Goal: Use online tool/utility: Utilize a website feature to perform a specific function

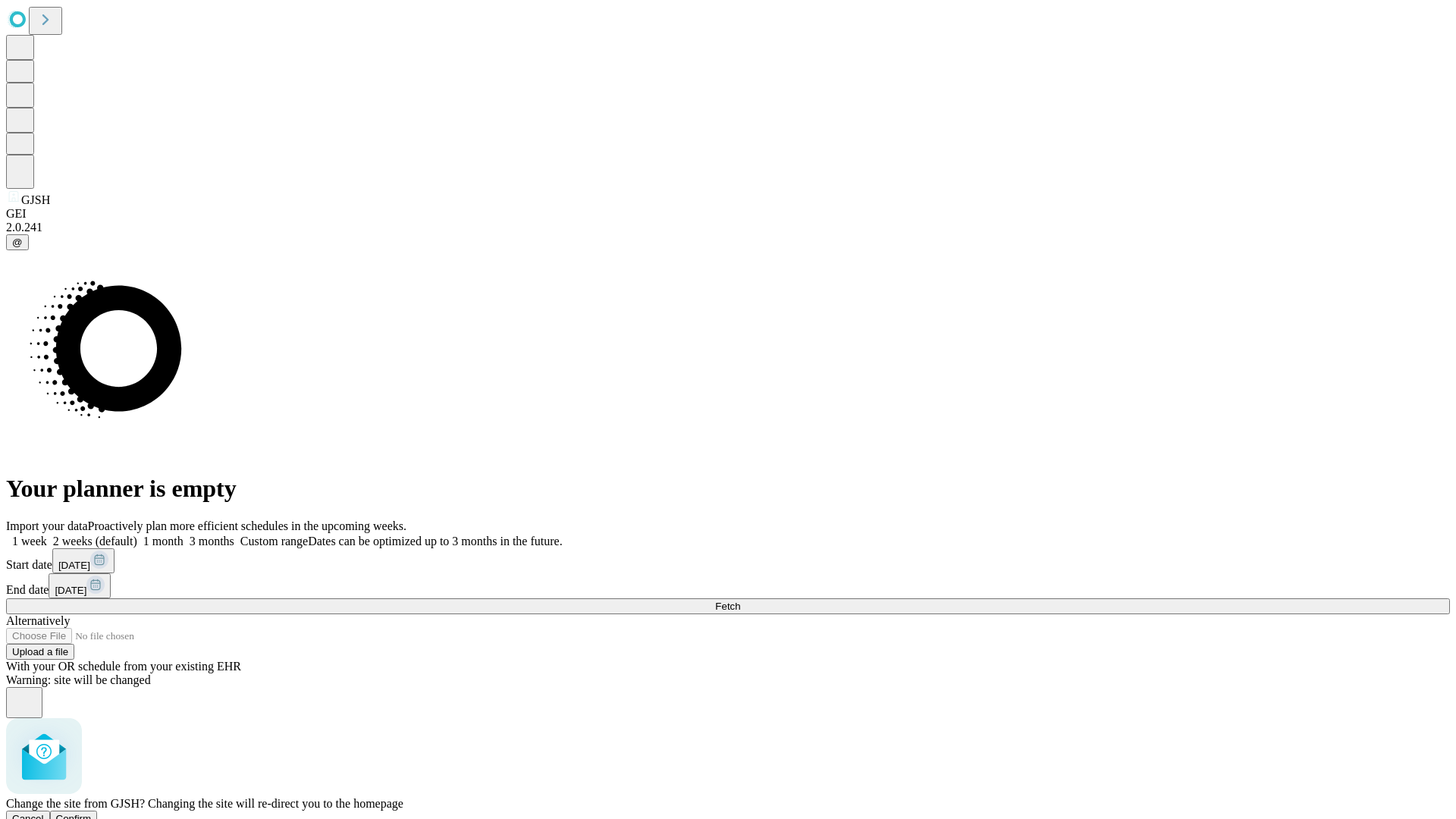
click at [91, 813] on span "Confirm" at bounding box center [74, 818] width 35 height 11
click at [184, 535] on label "1 month" at bounding box center [160, 541] width 46 height 13
click at [740, 600] on span "Fetch" at bounding box center [727, 606] width 25 height 11
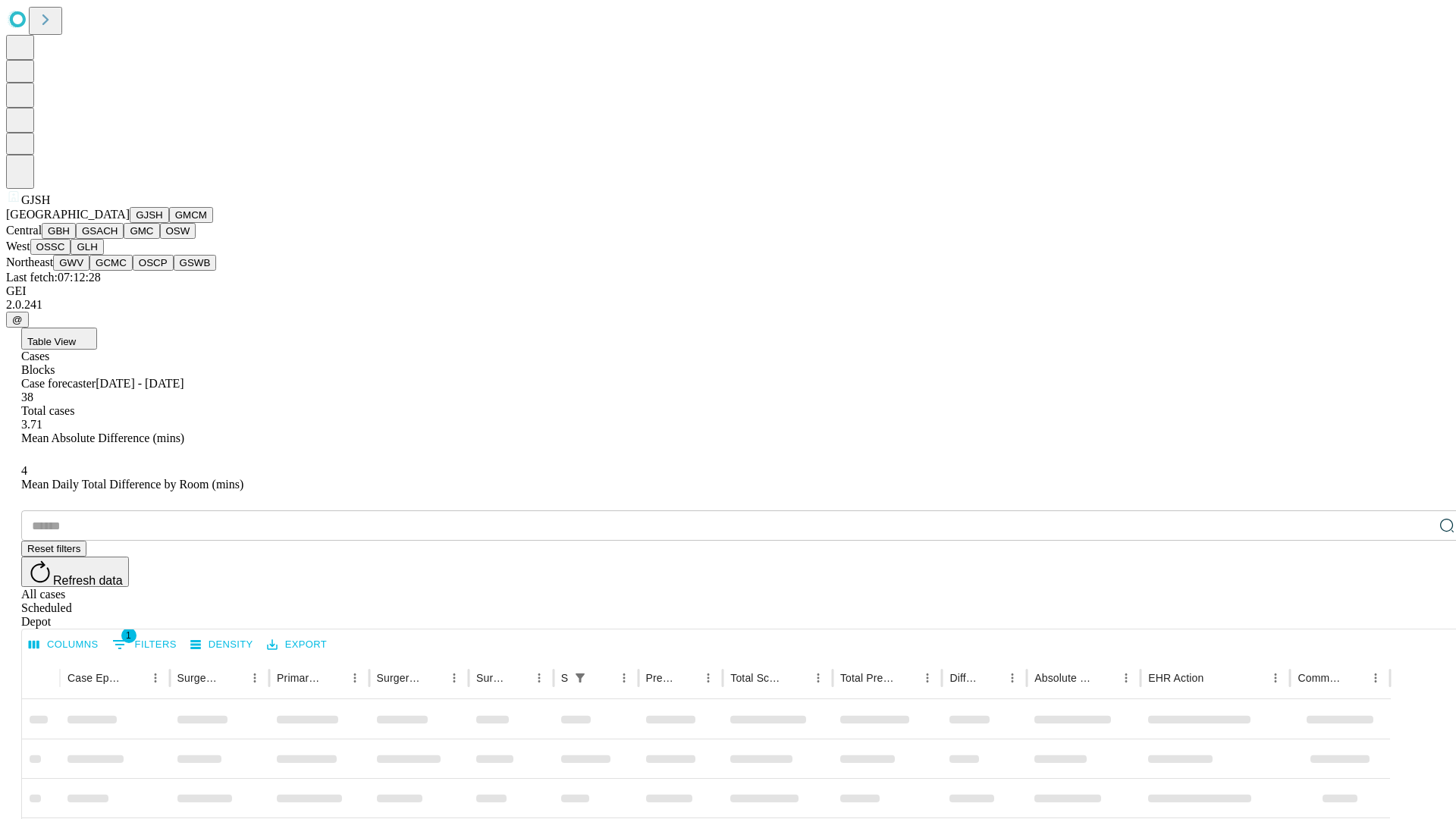
click at [169, 223] on button "GMCM" at bounding box center [191, 215] width 44 height 16
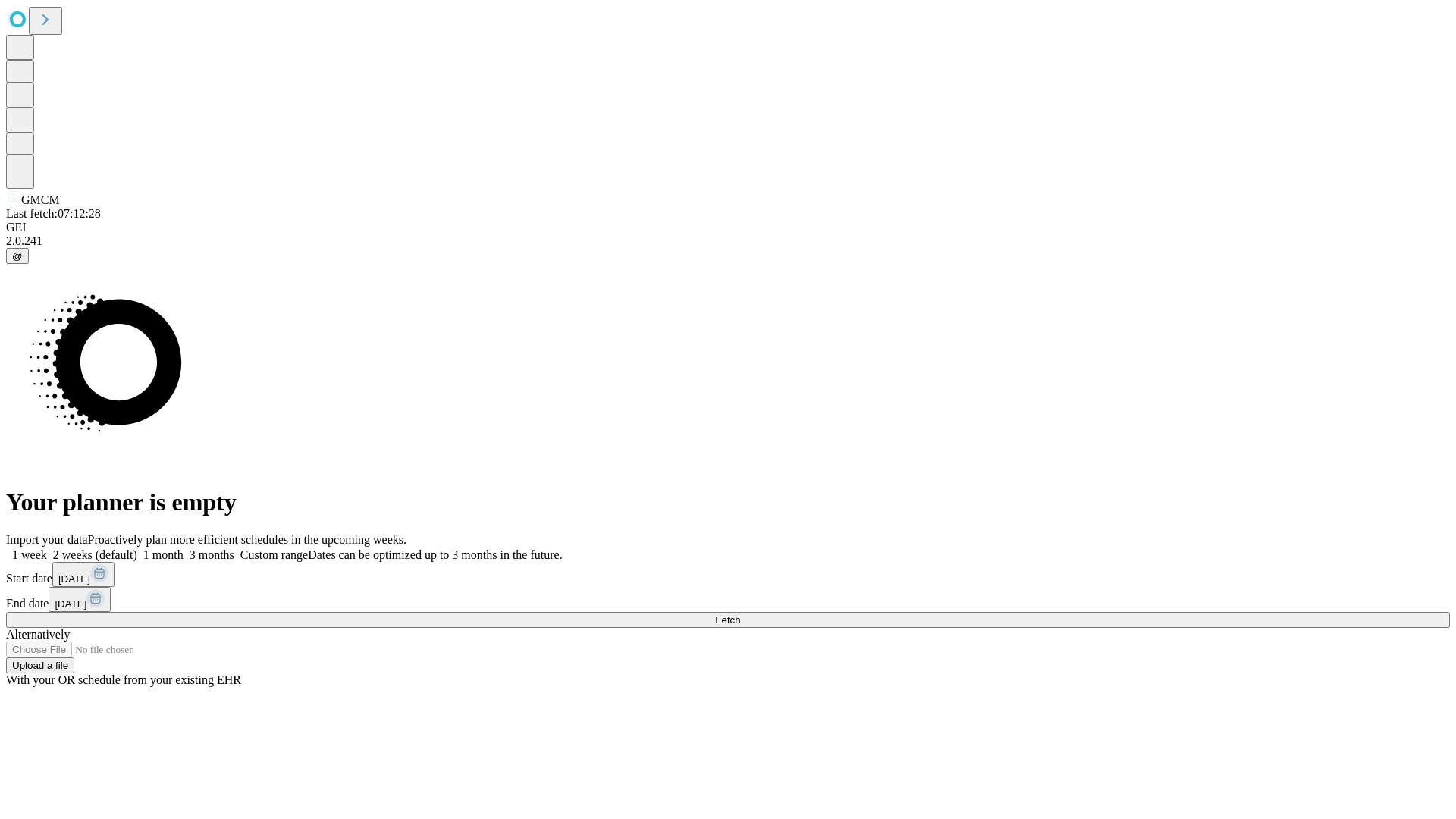
click at [184, 548] on label "1 month" at bounding box center [160, 555] width 46 height 13
click at [740, 614] on span "Fetch" at bounding box center [727, 619] width 25 height 11
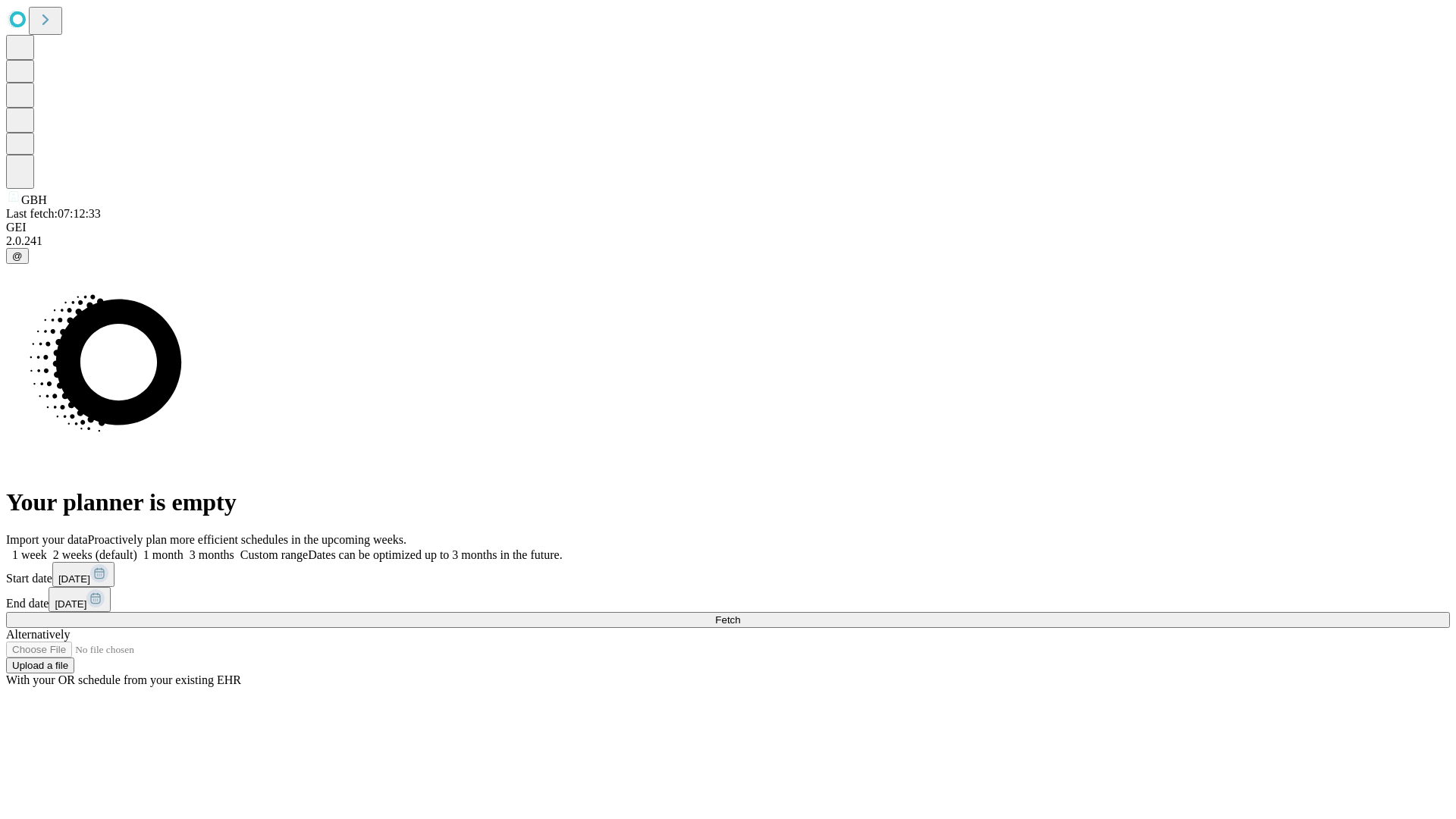
click at [184, 548] on label "1 month" at bounding box center [160, 555] width 46 height 13
click at [740, 614] on span "Fetch" at bounding box center [727, 619] width 25 height 11
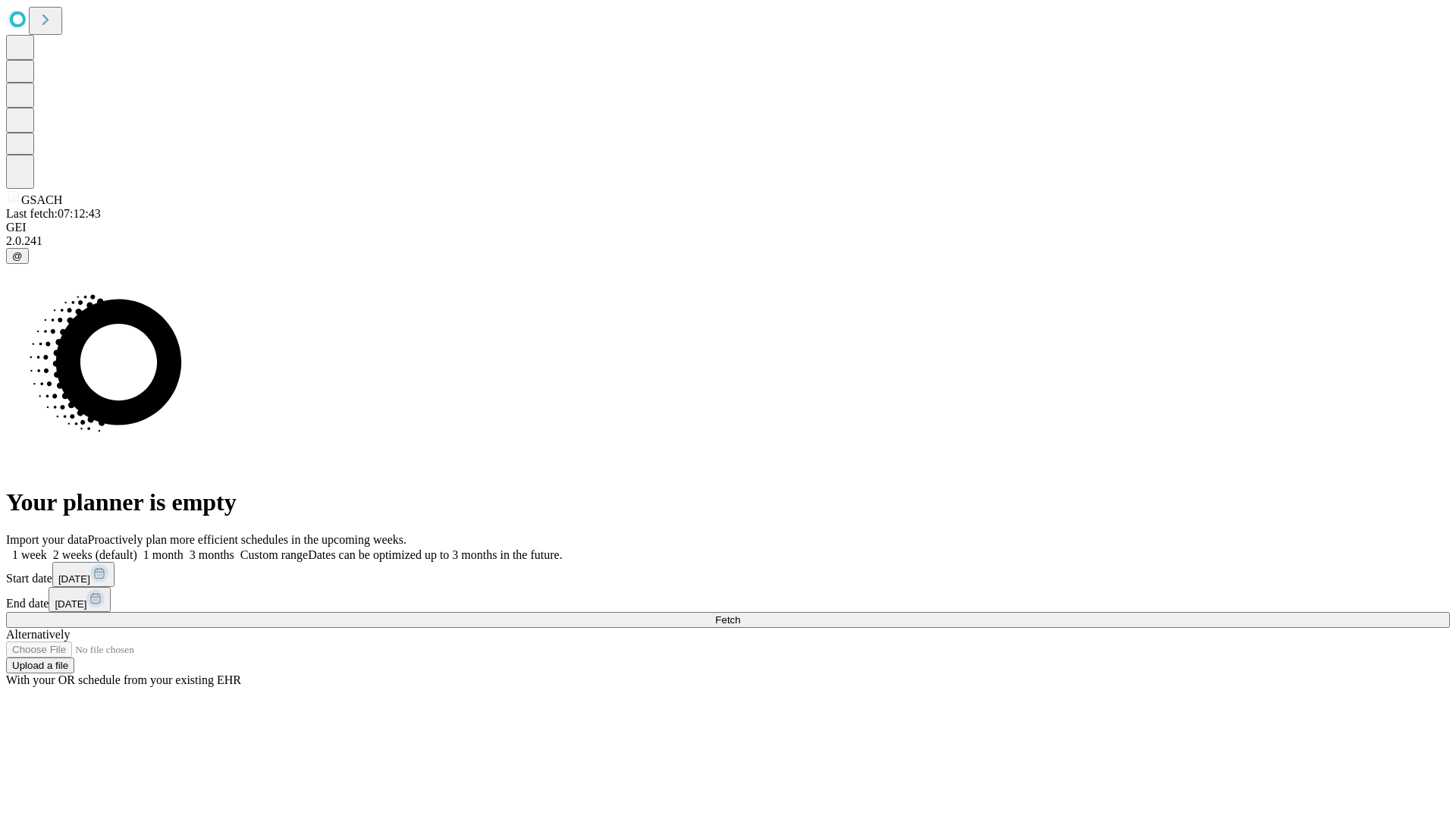
click at [184, 548] on label "1 month" at bounding box center [160, 555] width 46 height 13
click at [740, 614] on span "Fetch" at bounding box center [727, 619] width 25 height 11
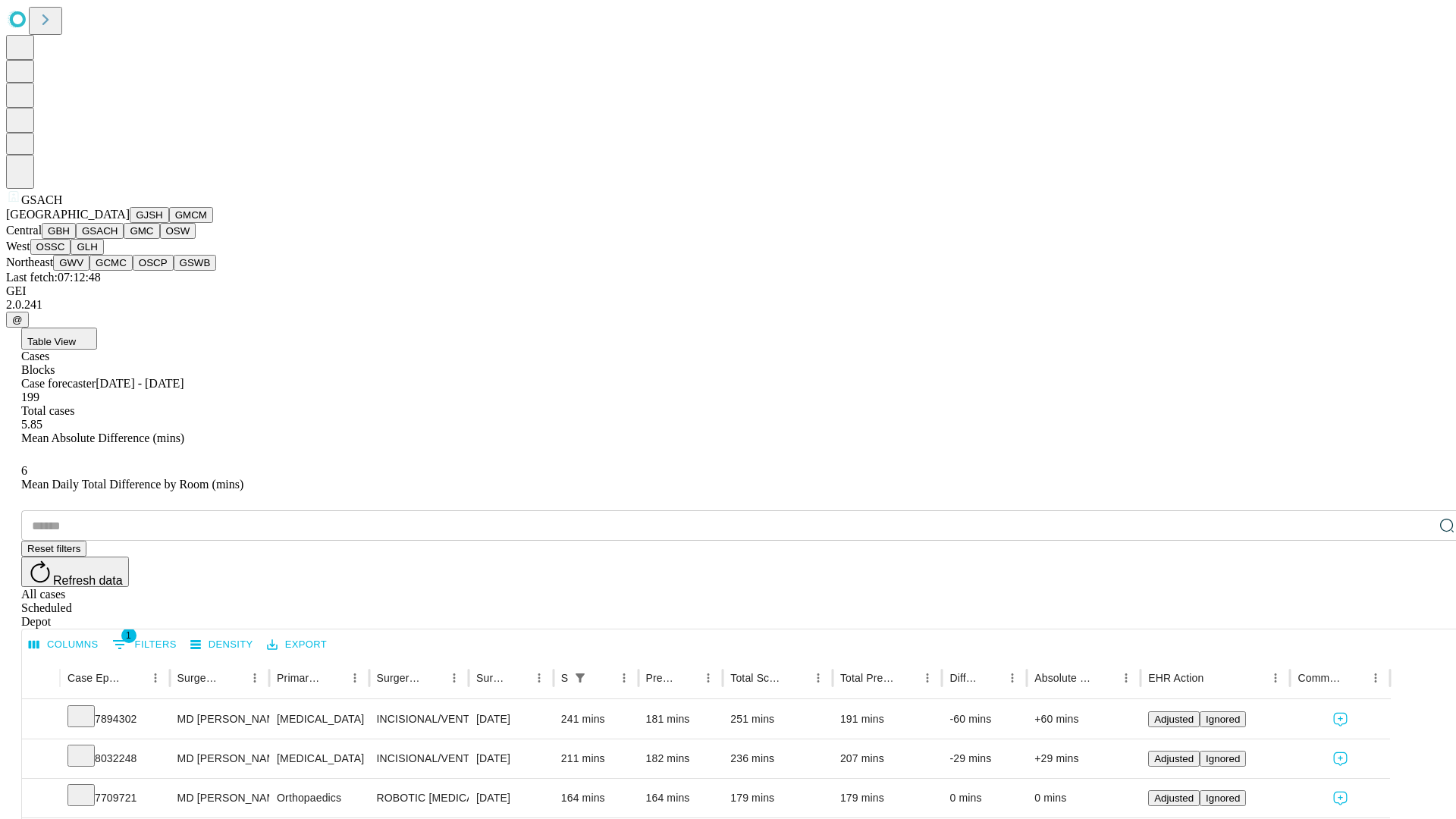
click at [123, 239] on button "GMC" at bounding box center [141, 231] width 35 height 16
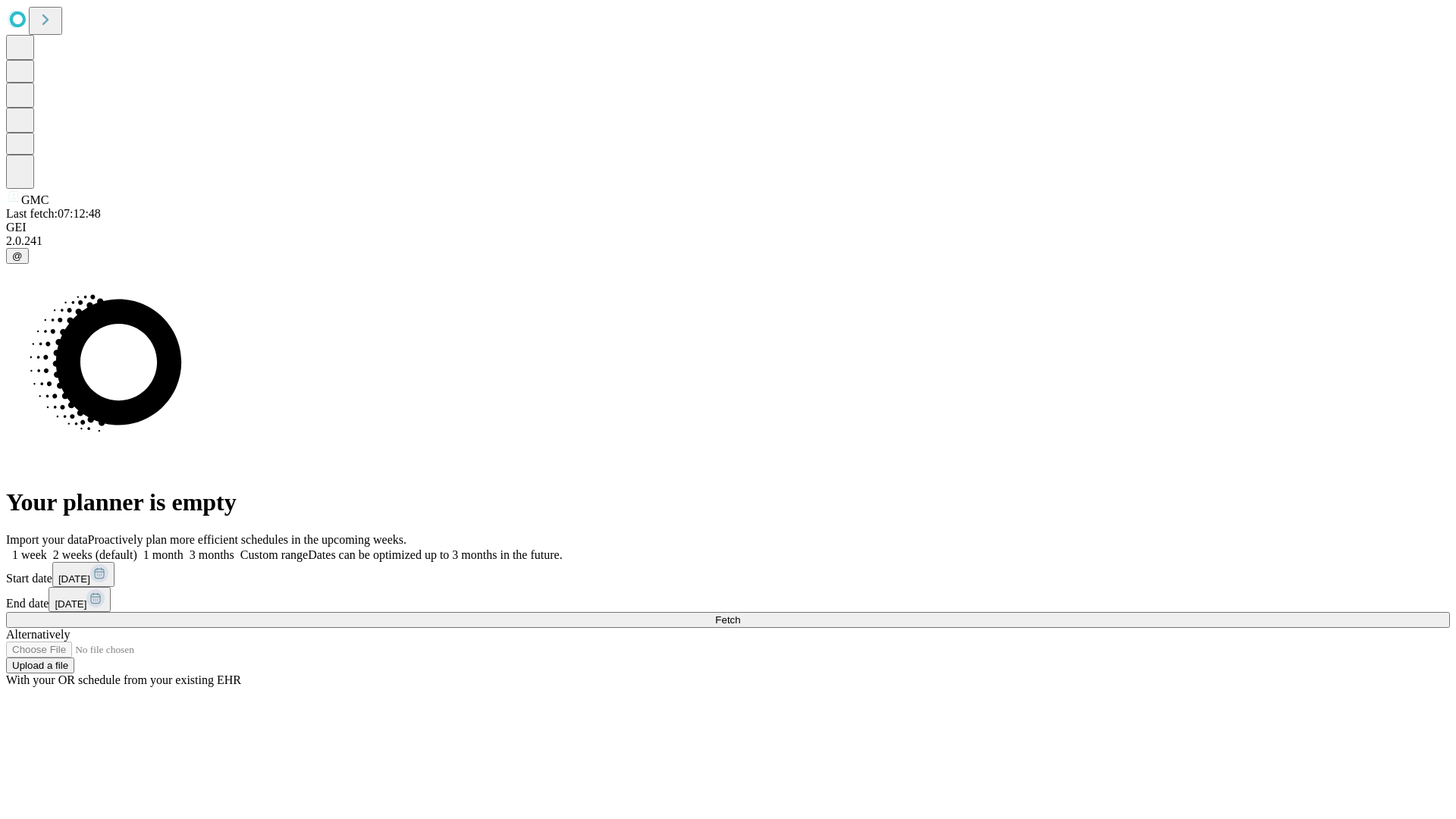
click at [184, 548] on label "1 month" at bounding box center [160, 555] width 46 height 13
click at [740, 614] on span "Fetch" at bounding box center [727, 619] width 25 height 11
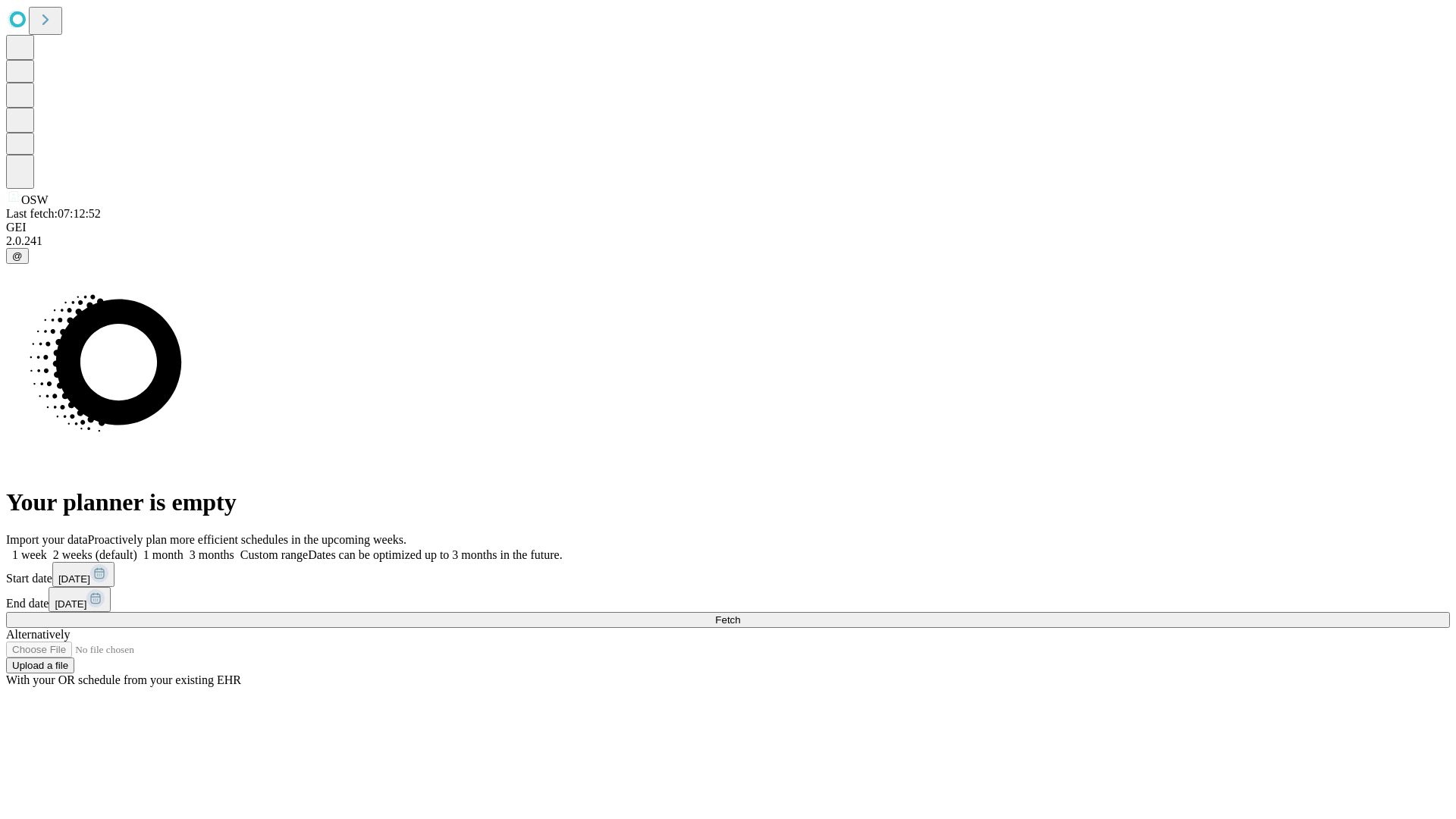
click at [184, 548] on label "1 month" at bounding box center [160, 555] width 46 height 13
click at [740, 614] on span "Fetch" at bounding box center [727, 619] width 25 height 11
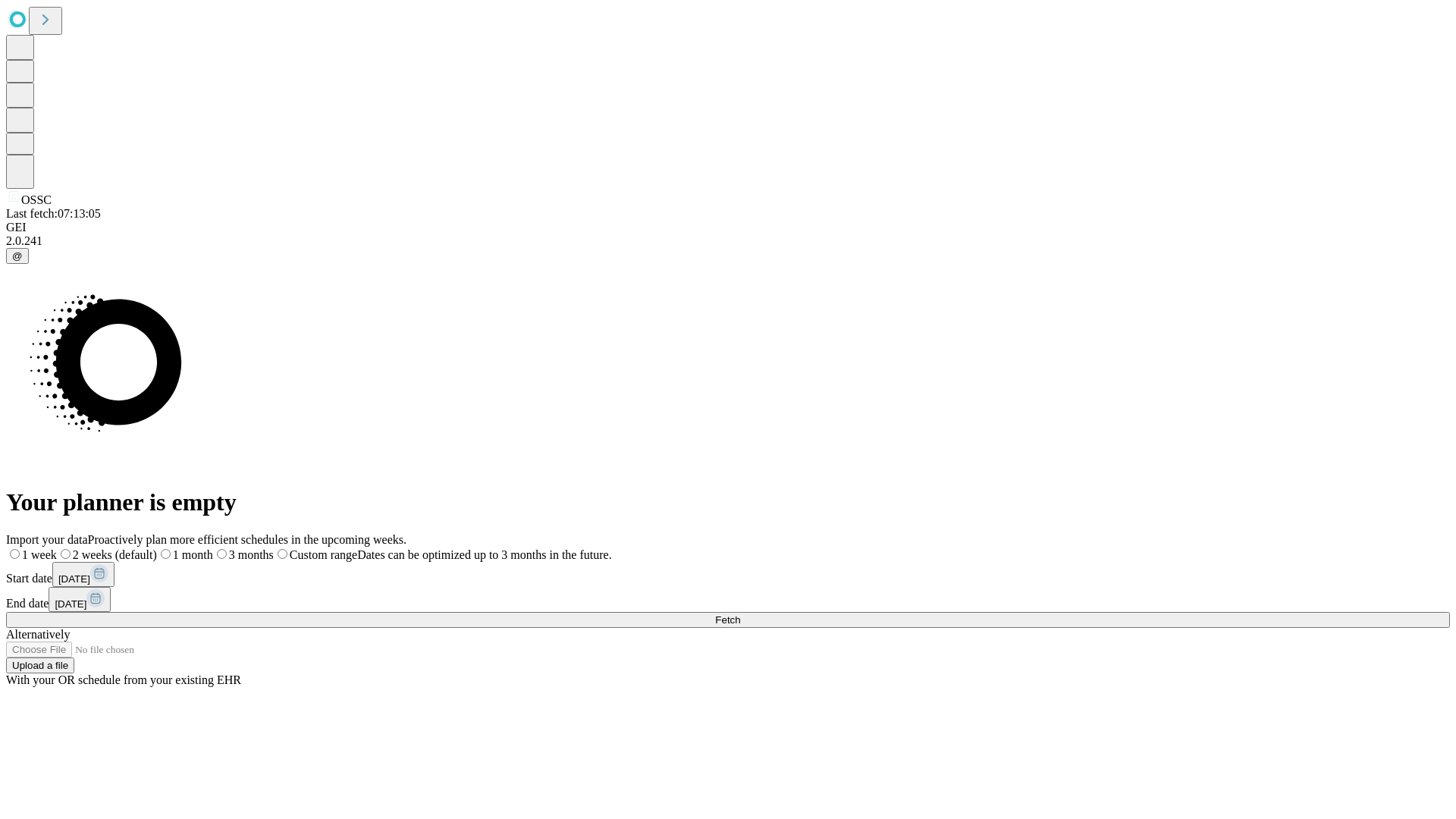
click at [213, 548] on label "1 month" at bounding box center [185, 555] width 56 height 13
click at [740, 614] on span "Fetch" at bounding box center [727, 619] width 25 height 11
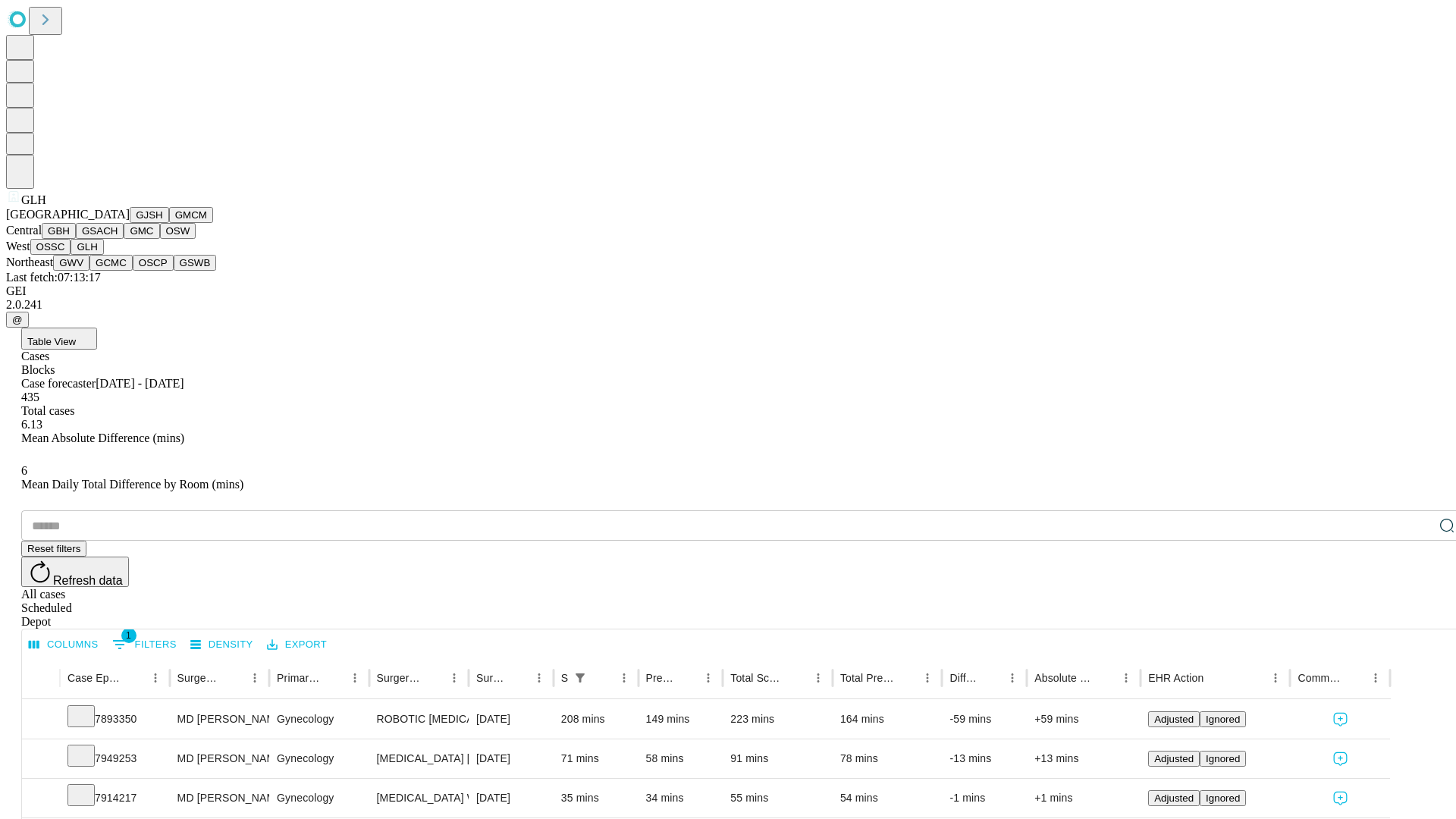
click at [90, 271] on button "GWV" at bounding box center [71, 263] width 36 height 16
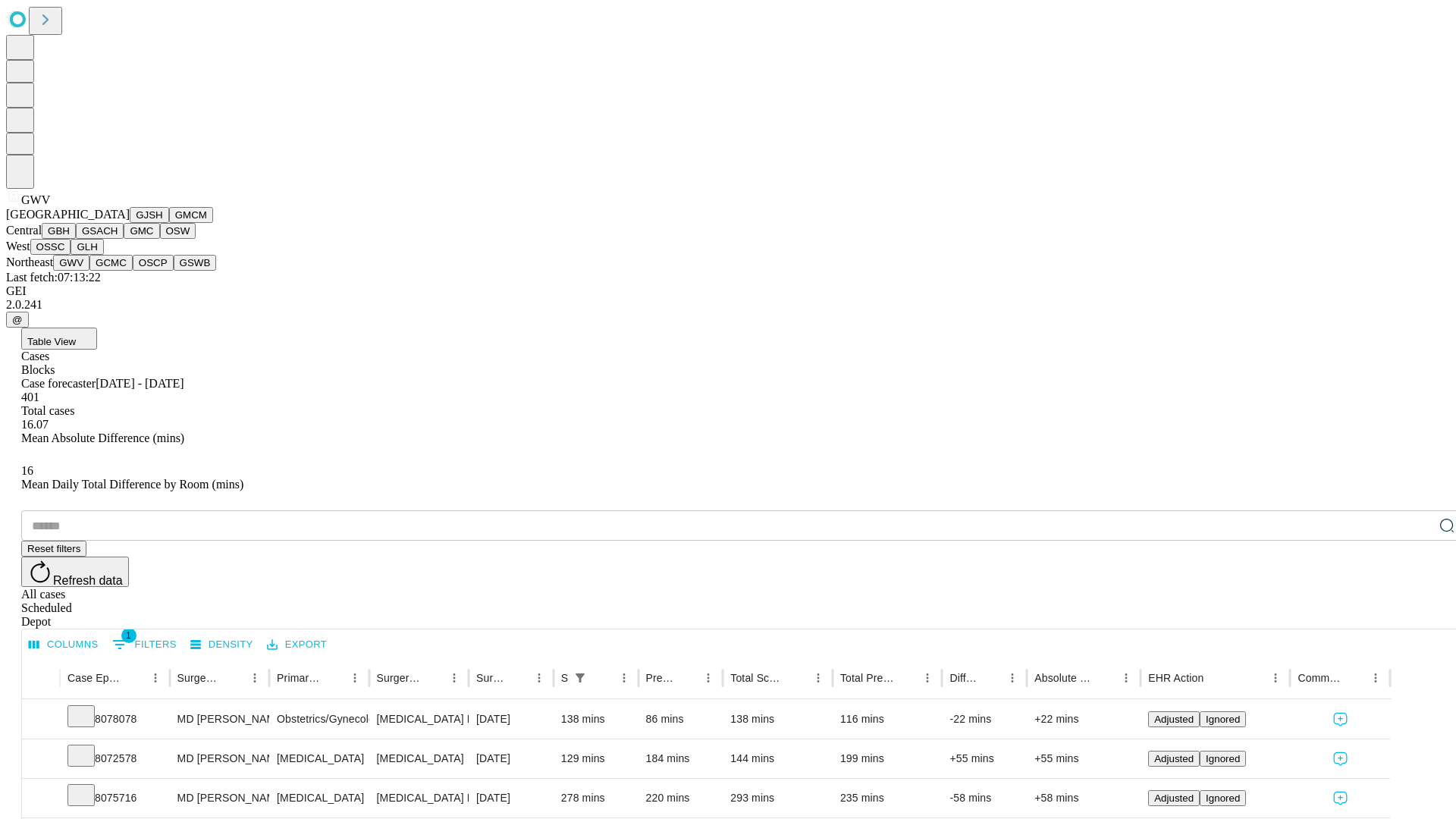
click at [118, 271] on button "GCMC" at bounding box center [111, 263] width 43 height 16
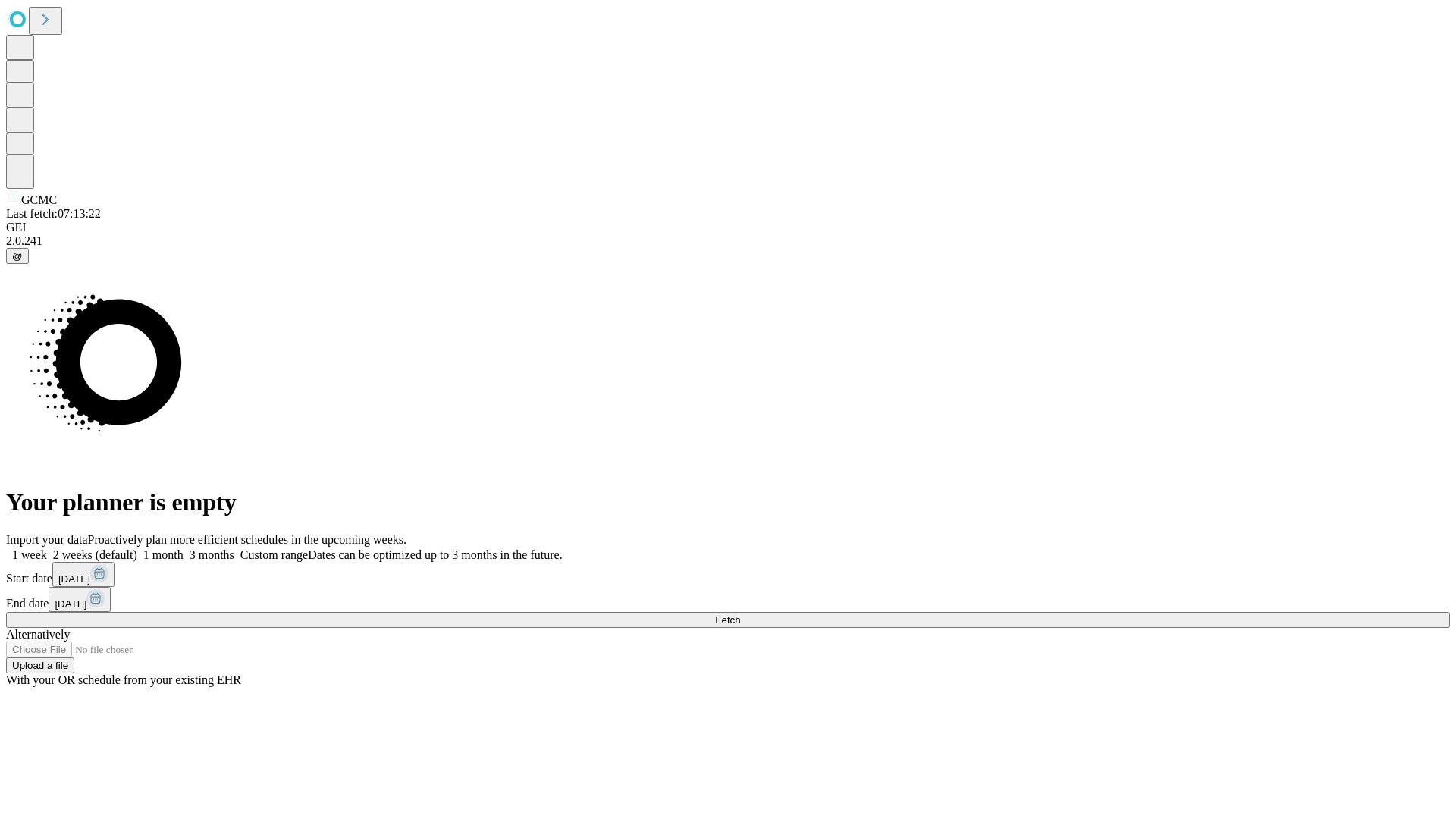
click at [184, 548] on label "1 month" at bounding box center [160, 555] width 46 height 13
click at [740, 614] on span "Fetch" at bounding box center [727, 619] width 25 height 11
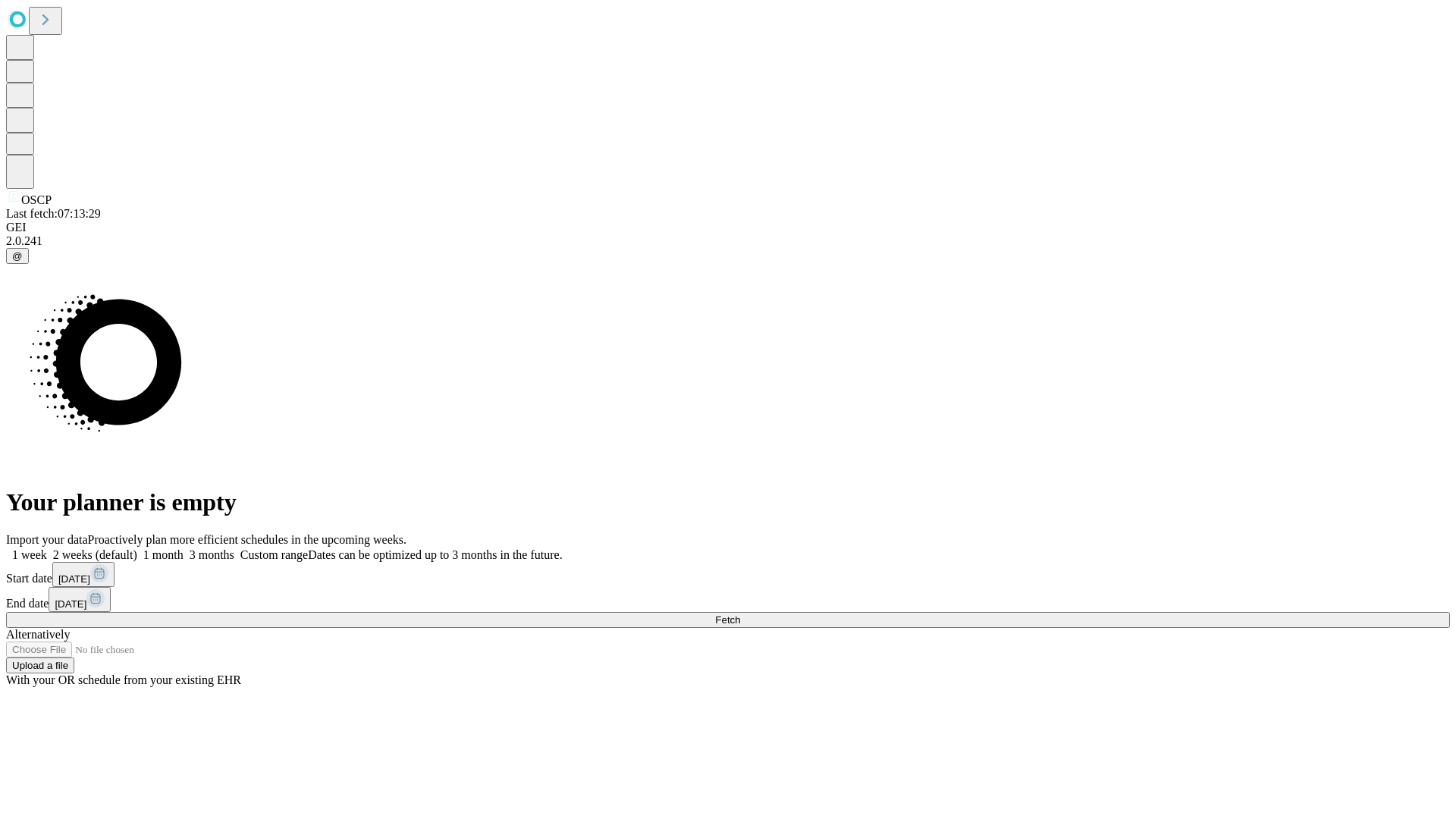
click at [740, 614] on span "Fetch" at bounding box center [727, 619] width 25 height 11
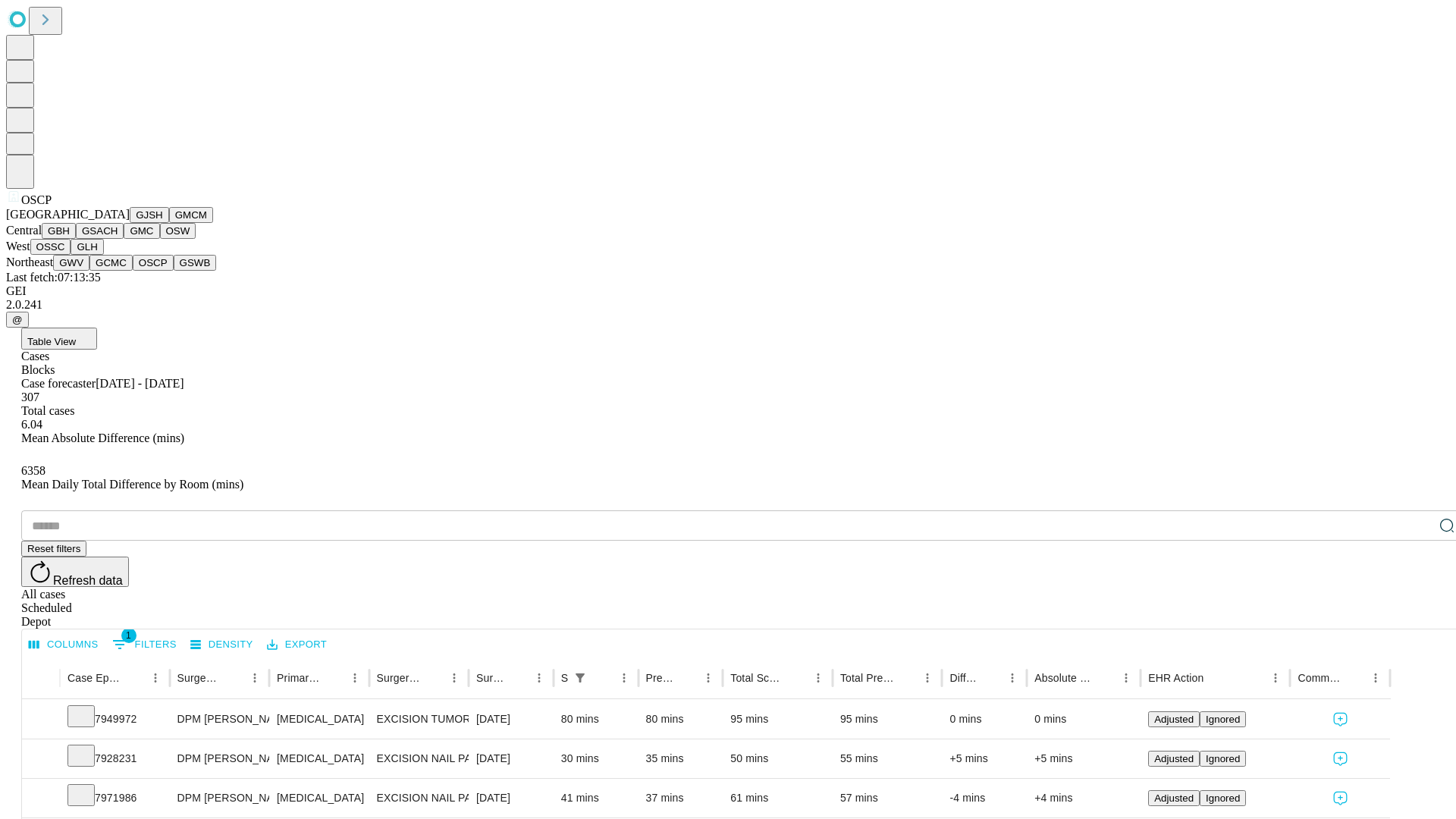
click at [174, 271] on button "GSWB" at bounding box center [196, 263] width 43 height 16
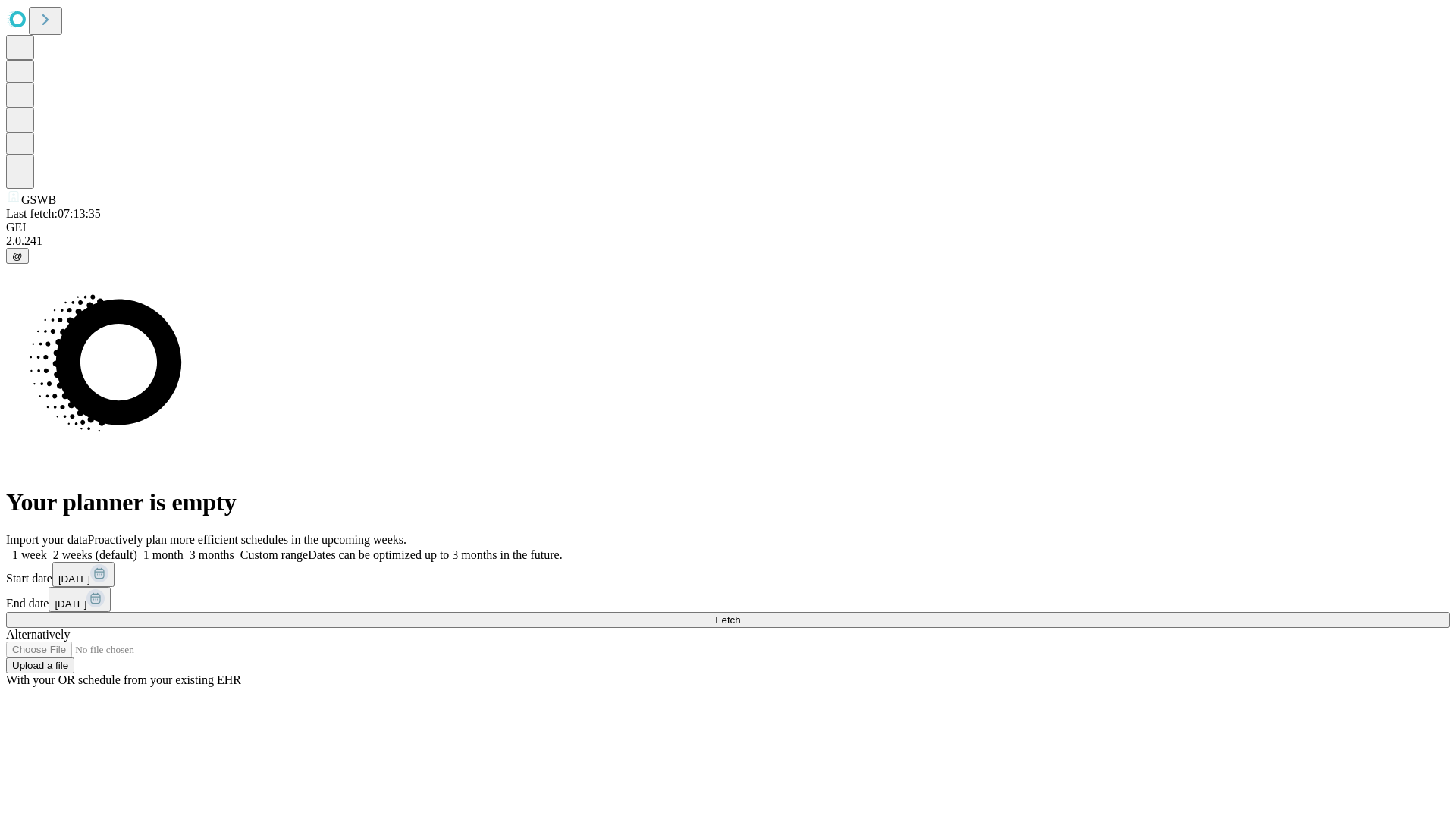
click at [184, 548] on label "1 month" at bounding box center [160, 555] width 46 height 13
click at [740, 614] on span "Fetch" at bounding box center [727, 619] width 25 height 11
